Goal: Find contact information: Find contact information

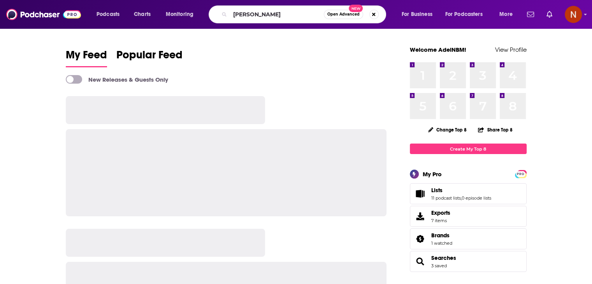
type input "[PERSON_NAME]"
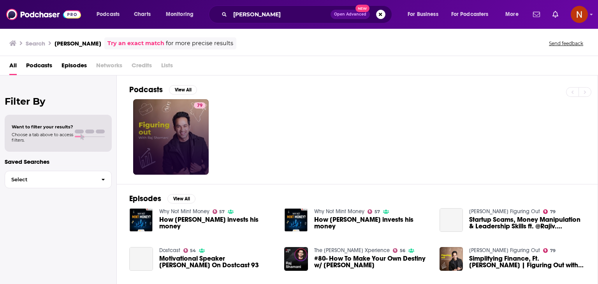
click at [175, 121] on link "79" at bounding box center [170, 136] width 75 height 75
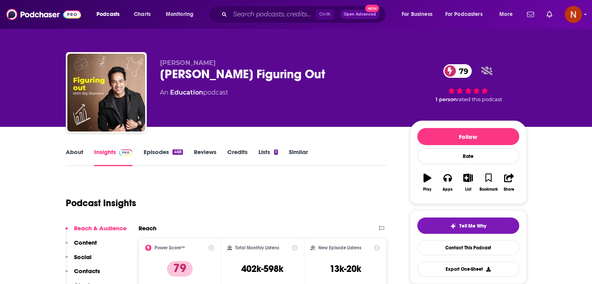
scroll to position [623, 0]
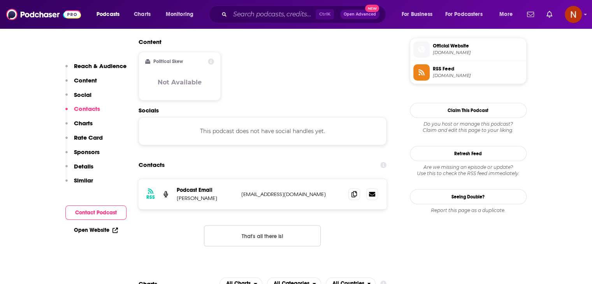
click at [273, 191] on p "[EMAIL_ADDRESS][DOMAIN_NAME]" at bounding box center [291, 194] width 101 height 7
copy div "[EMAIL_ADDRESS][DOMAIN_NAME] [EMAIL_ADDRESS][DOMAIN_NAME]"
